Goal: Navigation & Orientation: Find specific page/section

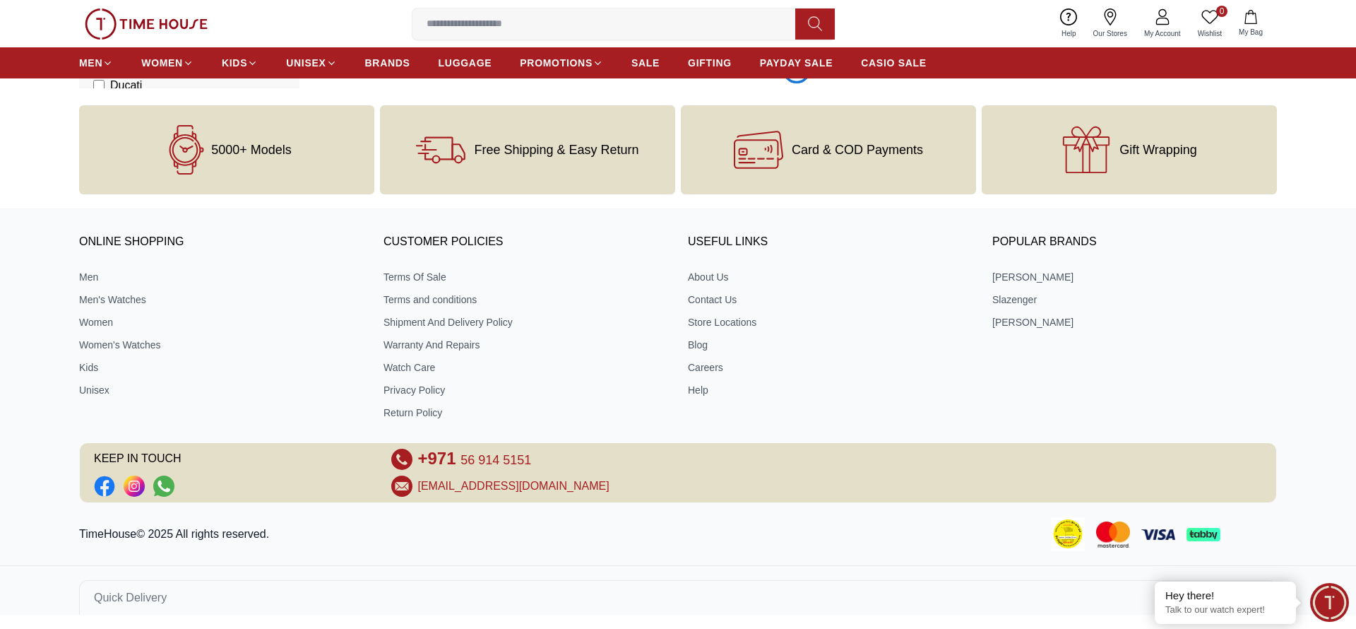
scroll to position [2342, 0]
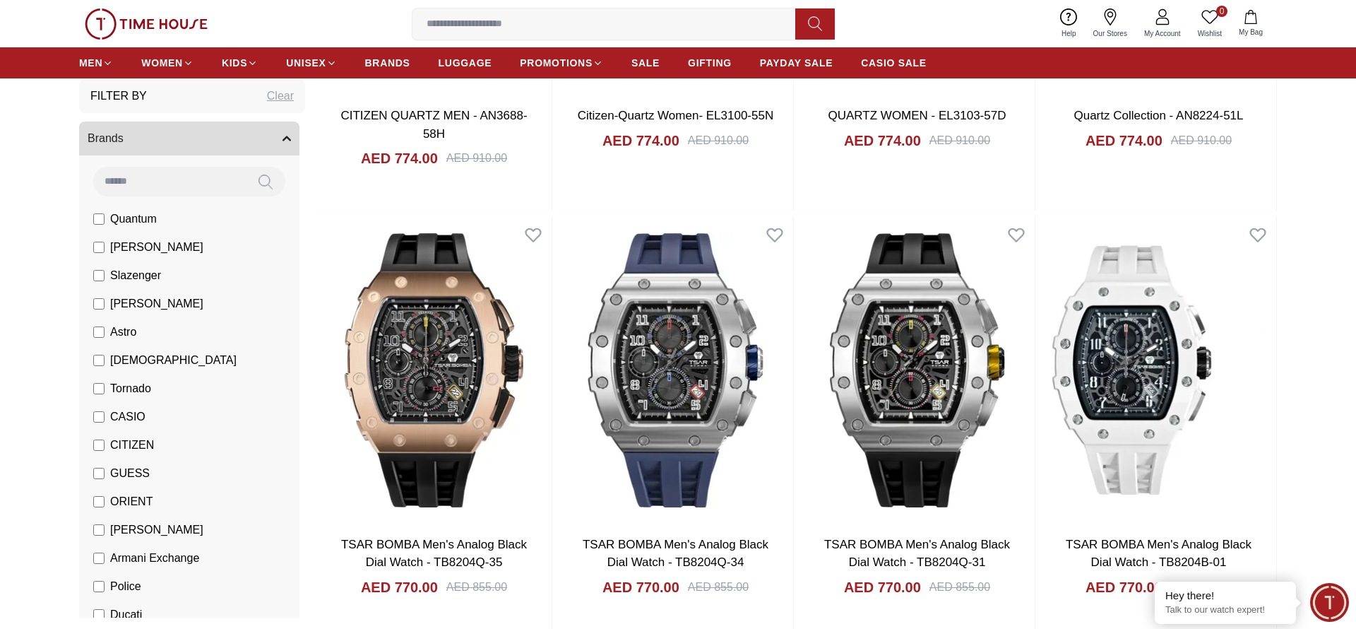
scroll to position [13279, 0]
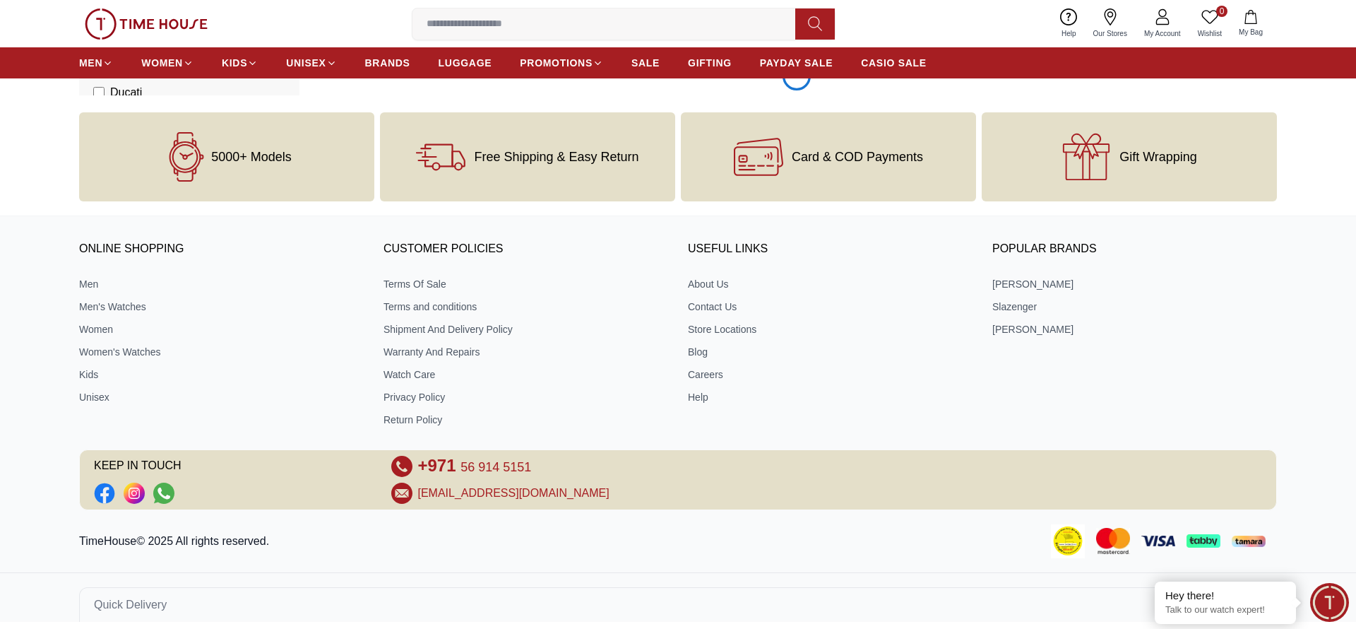
scroll to position [17662, 0]
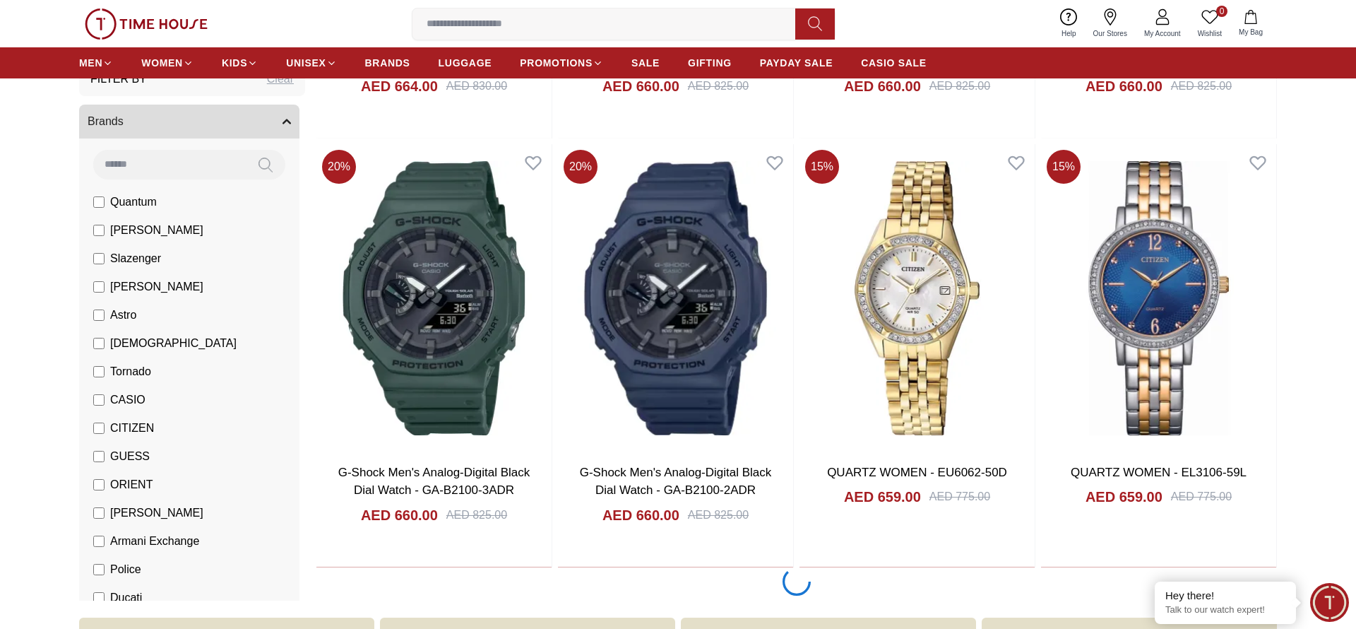
scroll to position [22043, 0]
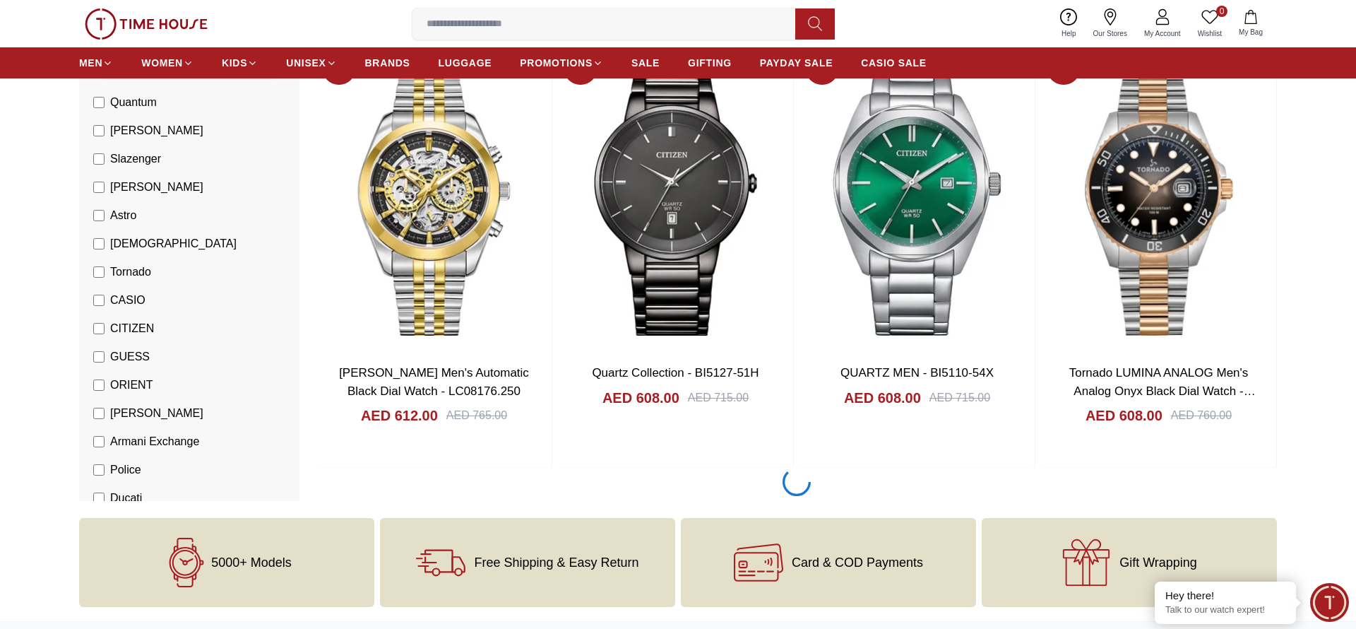
scroll to position [26425, 0]
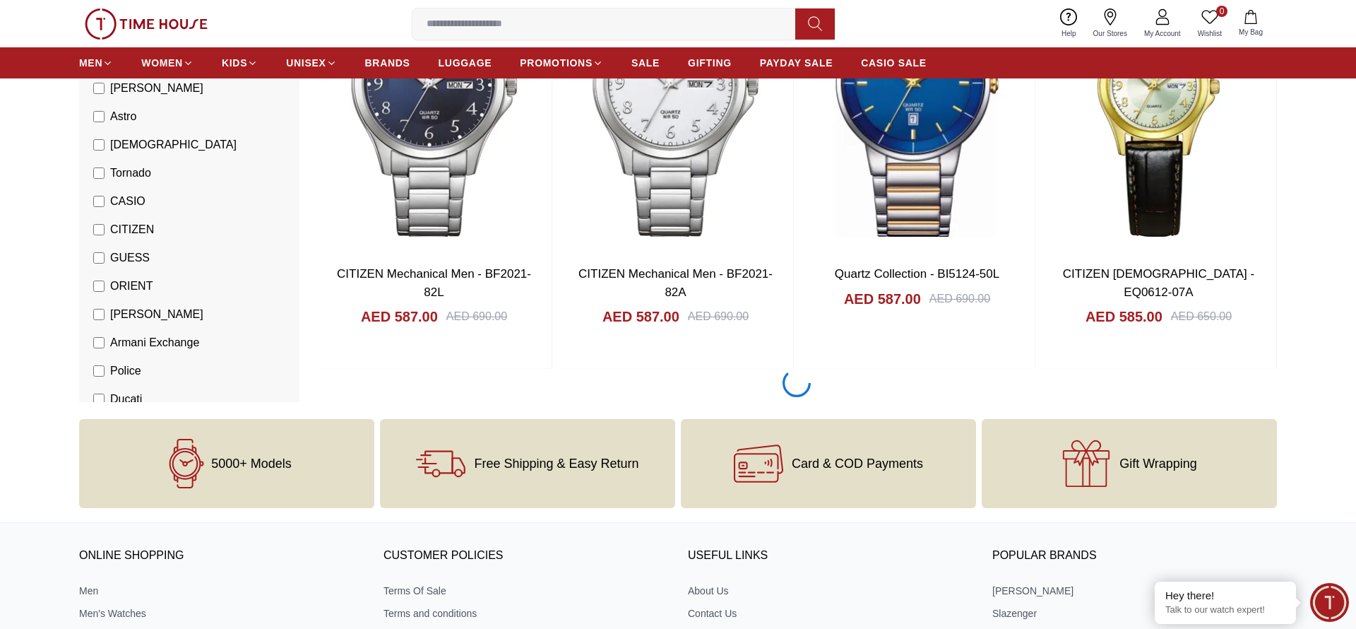
scroll to position [30807, 0]
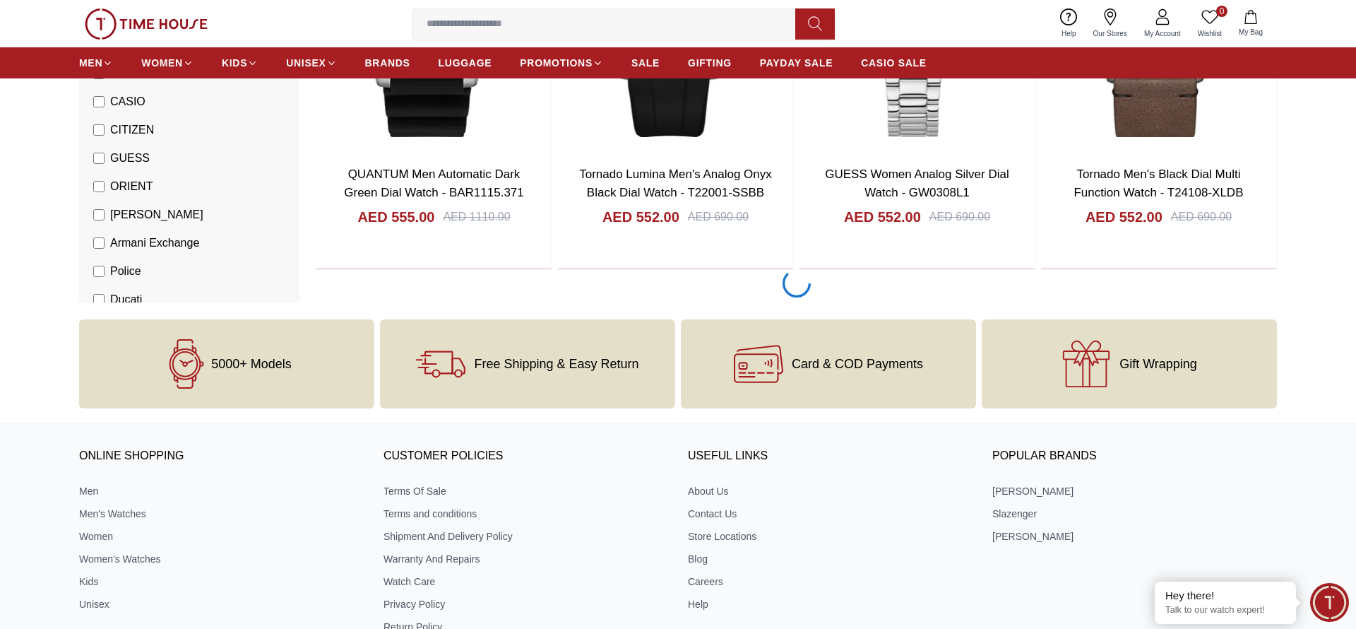
scroll to position [35190, 0]
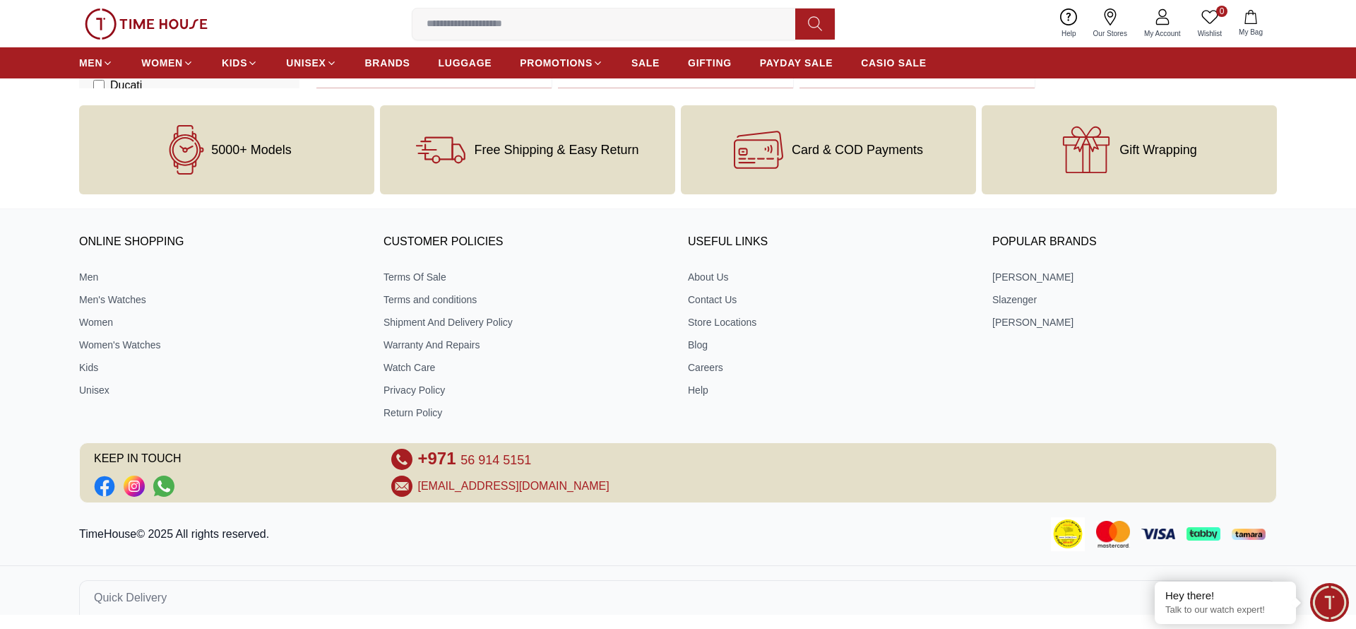
scroll to position [39538, 0]
